Goal: Task Accomplishment & Management: Use online tool/utility

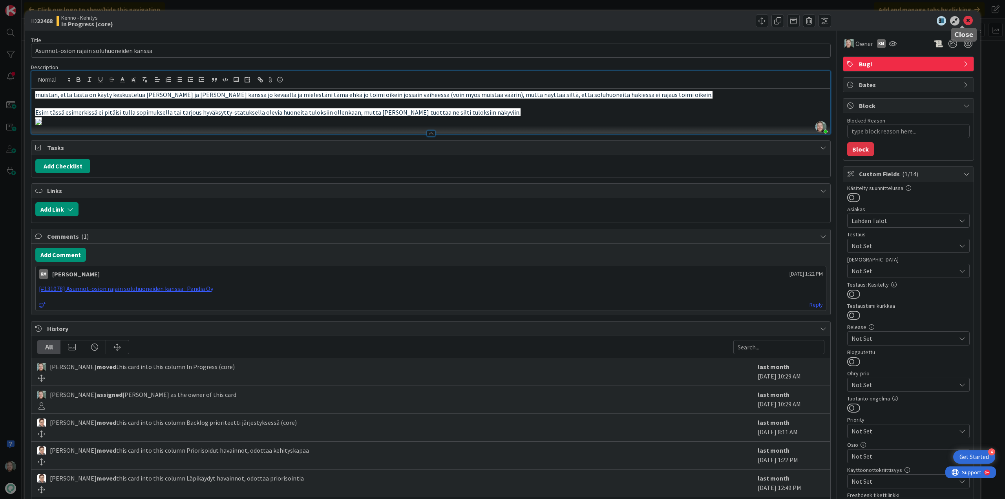
click at [964, 20] on icon at bounding box center [968, 20] width 9 height 9
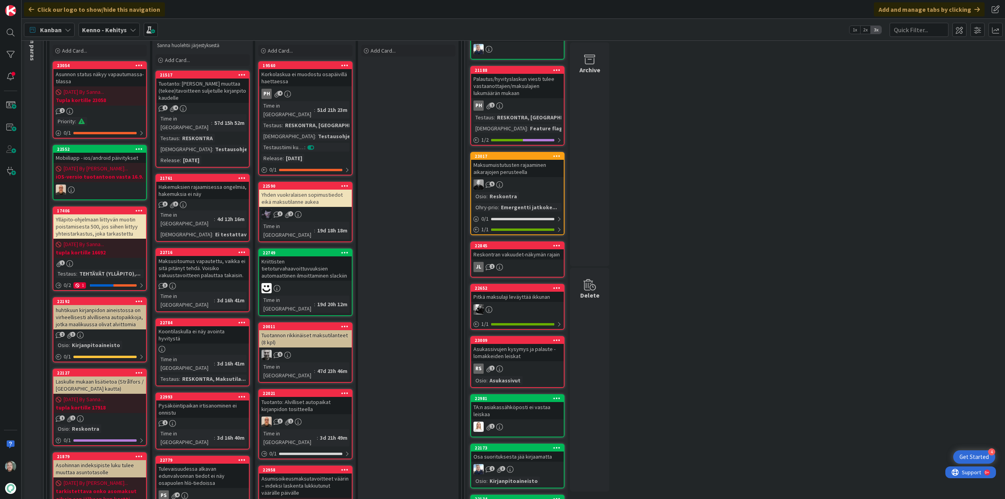
click at [224, 183] on div "Hakemuksien rajaamisessa ongelmia, hakemuksia ei näy" at bounding box center [202, 190] width 93 height 17
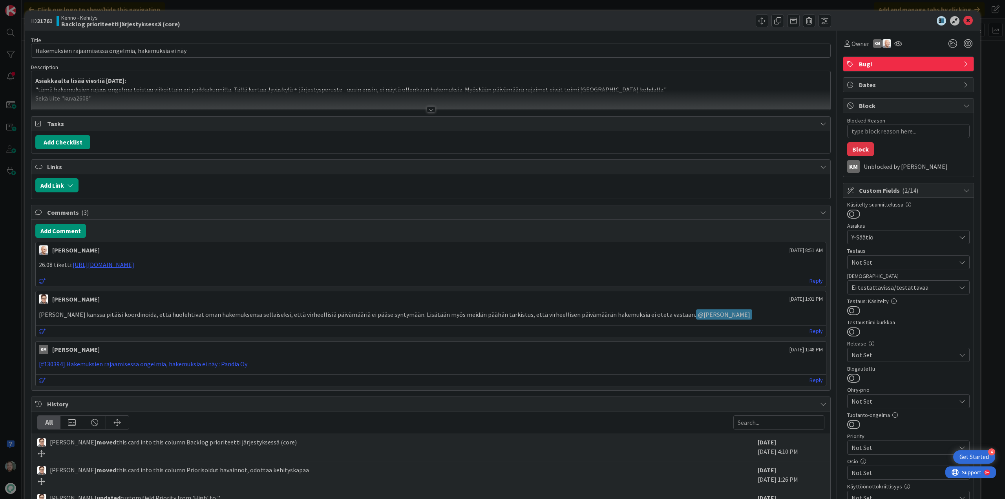
click at [427, 111] on div at bounding box center [431, 109] width 9 height 6
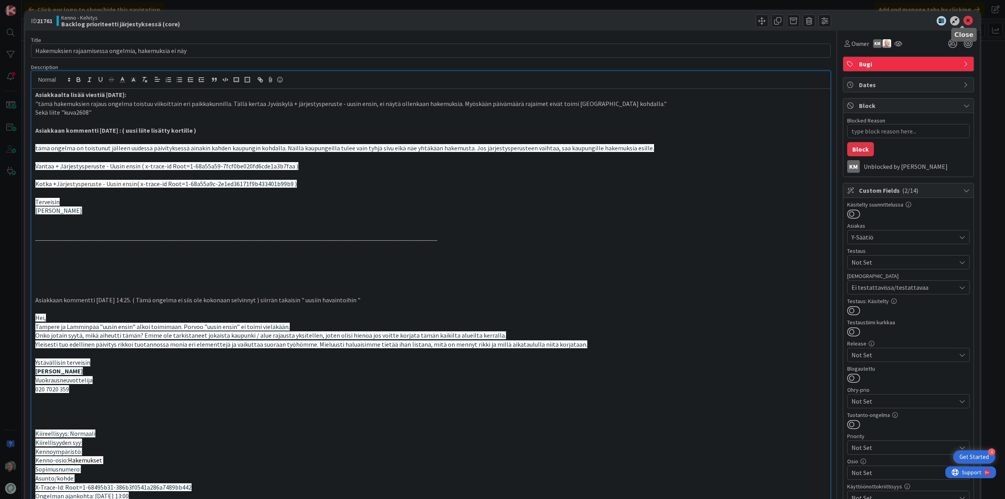
click at [964, 18] on icon at bounding box center [968, 20] width 9 height 9
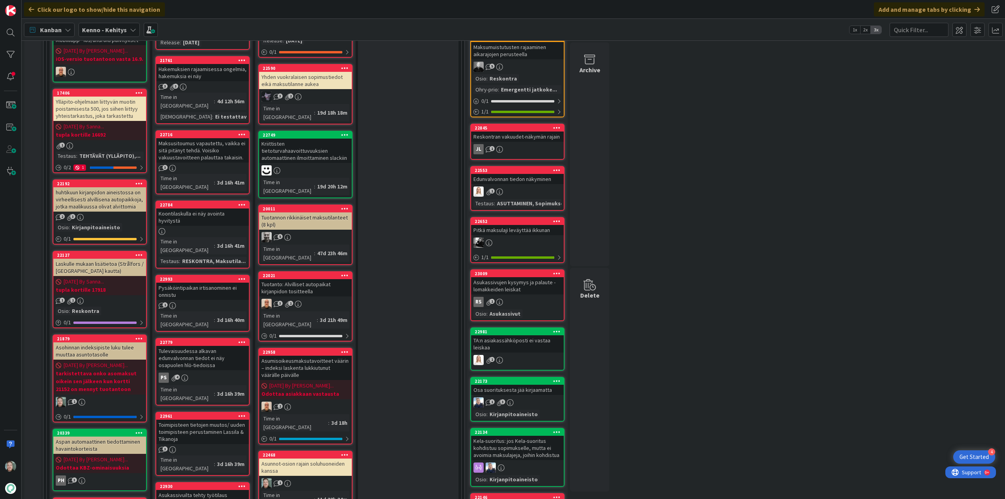
click at [313, 459] on div "Asunnot-osion rajain soluhuoneiden kanssa" at bounding box center [305, 467] width 93 height 17
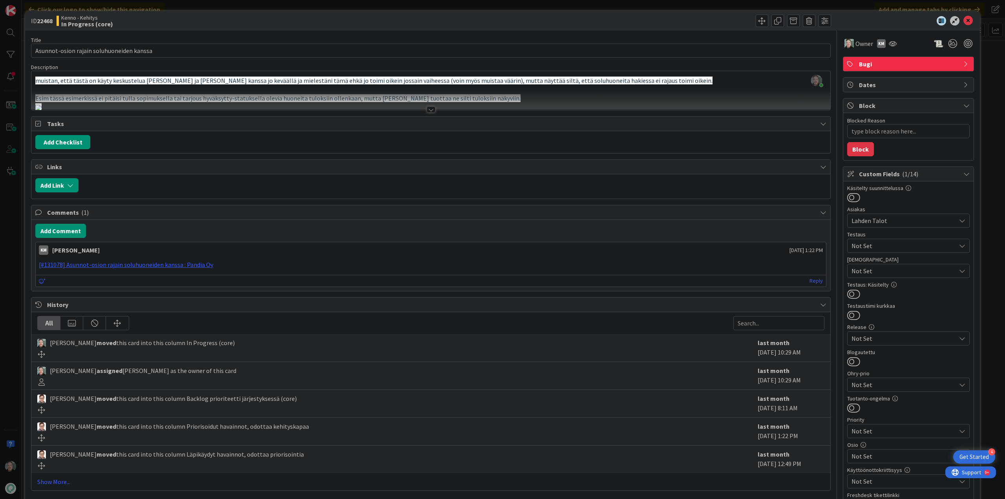
click at [427, 109] on div at bounding box center [431, 109] width 9 height 6
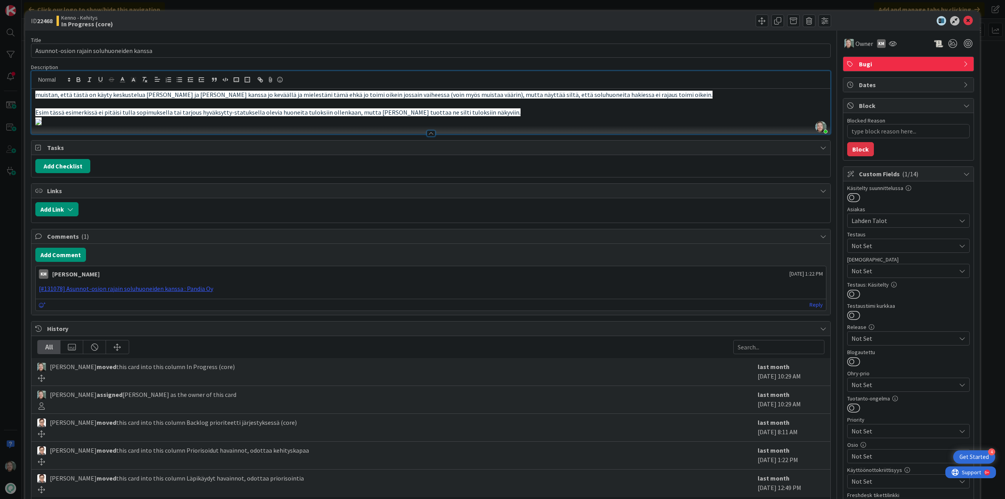
type textarea "x"
